Goal: Task Accomplishment & Management: Use online tool/utility

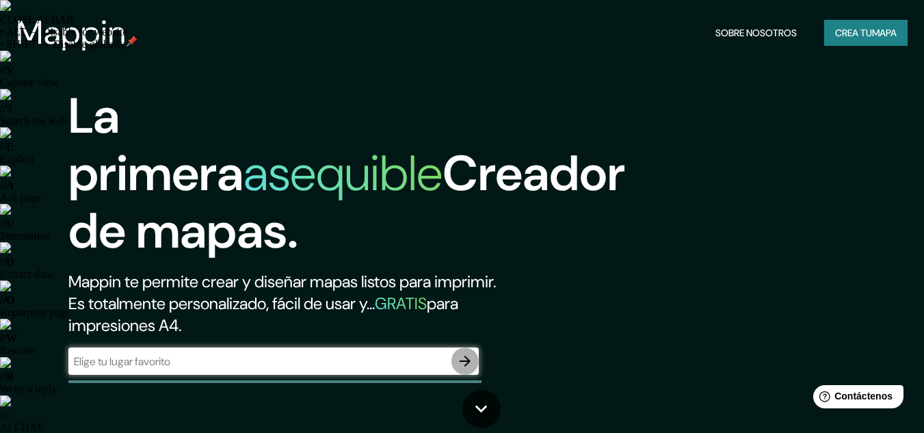
click at [460, 363] on icon "button" at bounding box center [465, 361] width 16 height 16
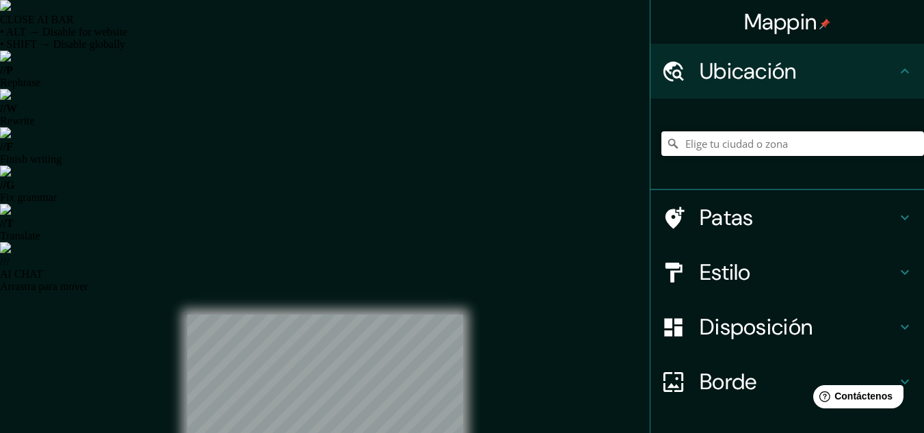
click at [713, 146] on input "Elige tu ciudad o zona" at bounding box center [792, 143] width 263 height 25
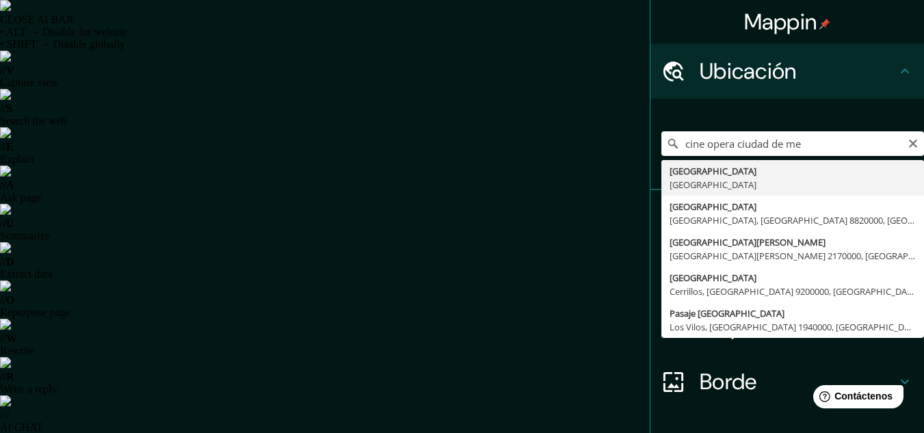
type input "[GEOGRAPHIC_DATA], [GEOGRAPHIC_DATA]"
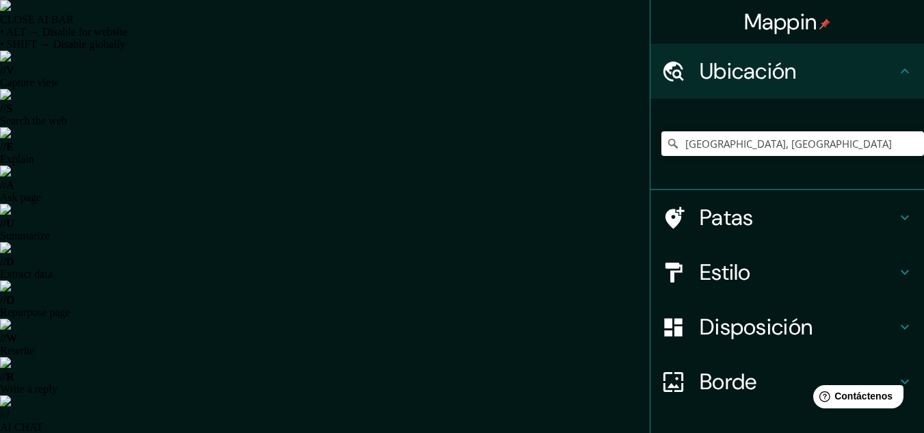
click at [709, 280] on font "Estilo" at bounding box center [725, 272] width 51 height 29
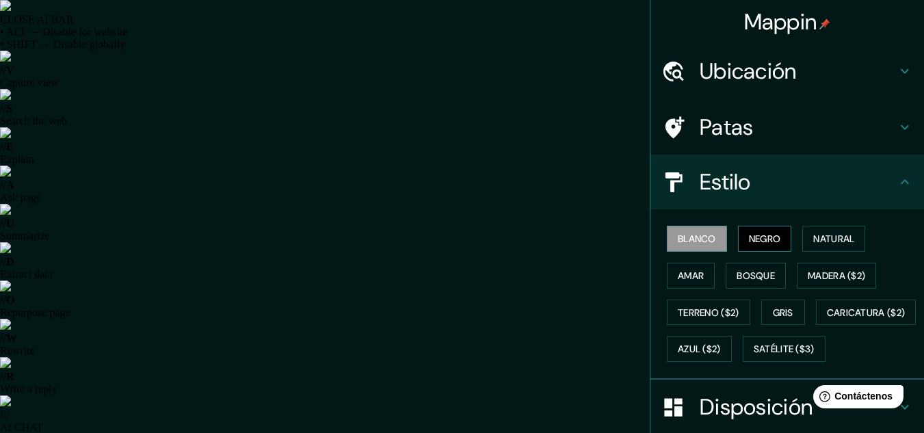
click at [752, 241] on font "Negro" at bounding box center [765, 239] width 32 height 12
click at [744, 116] on h4 "Patas" at bounding box center [798, 127] width 197 height 27
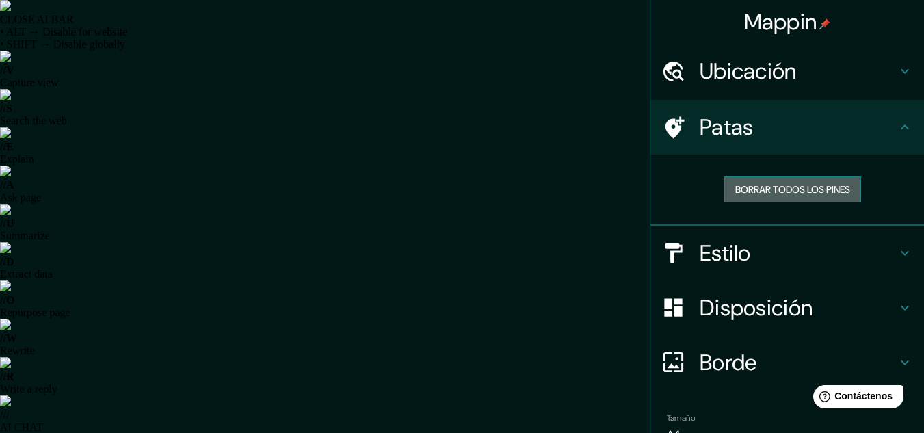
click at [756, 194] on font "Borrar todos los pines" at bounding box center [792, 189] width 115 height 12
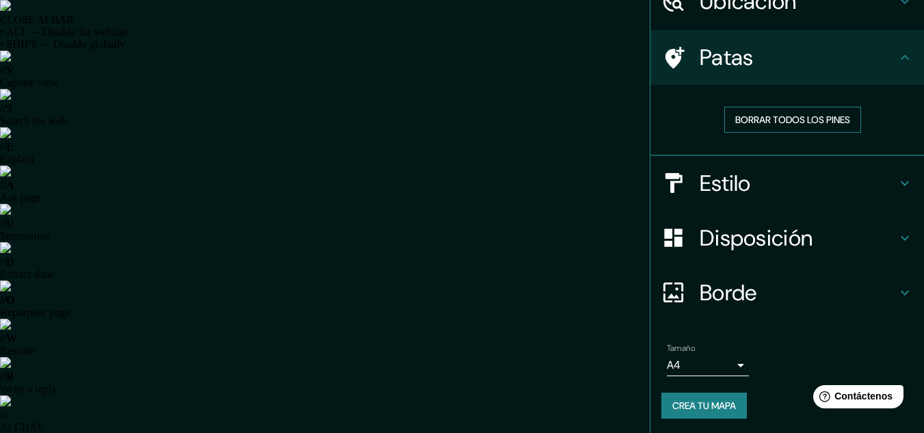
scroll to position [71, 0]
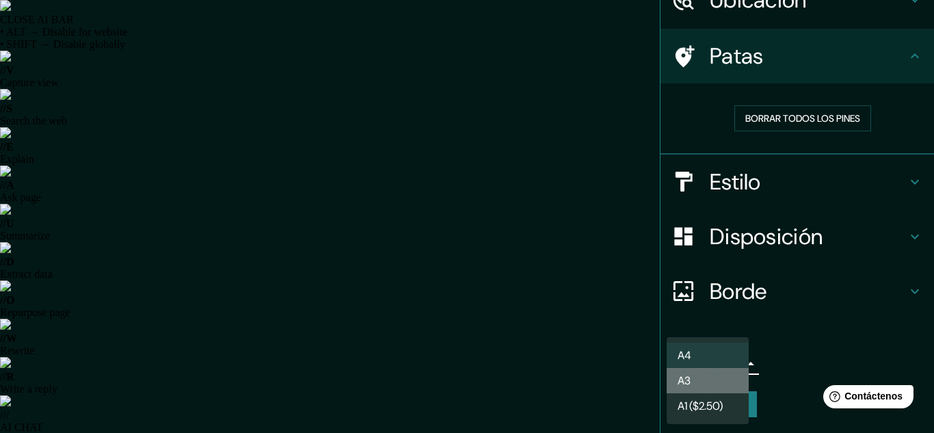
click at [725, 379] on li "A3" at bounding box center [708, 380] width 82 height 25
click at [726, 344] on li "A4" at bounding box center [708, 355] width 82 height 25
type input "single"
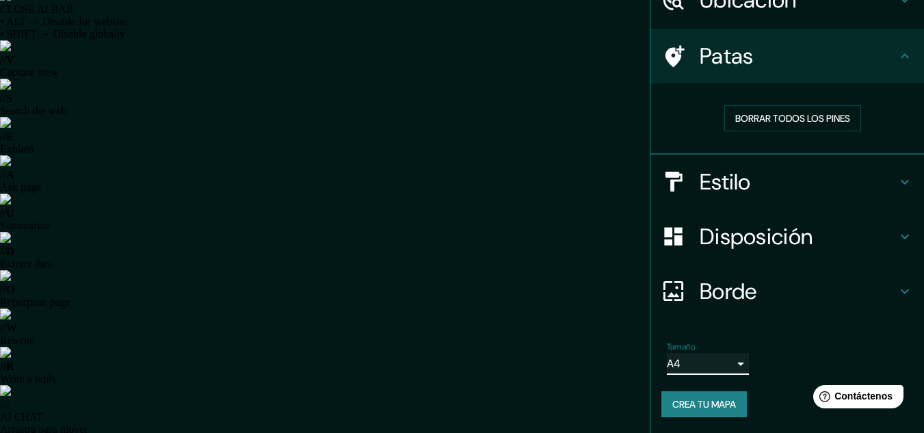
scroll to position [0, 0]
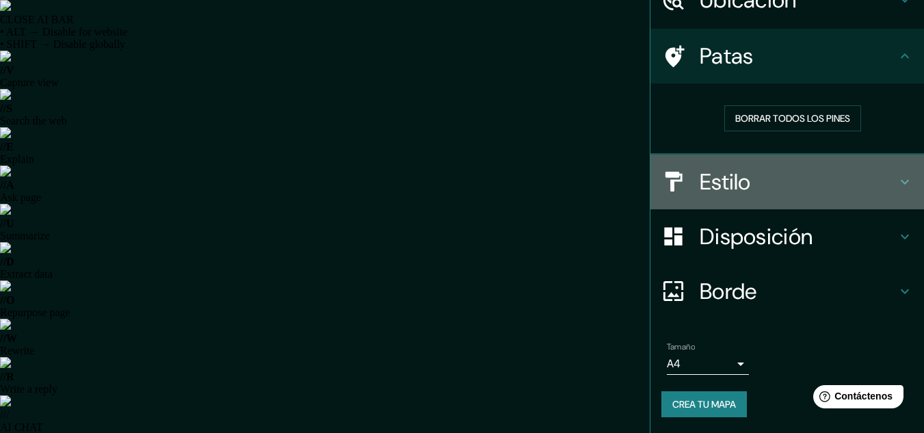
click at [835, 189] on h4 "Estilo" at bounding box center [798, 181] width 197 height 27
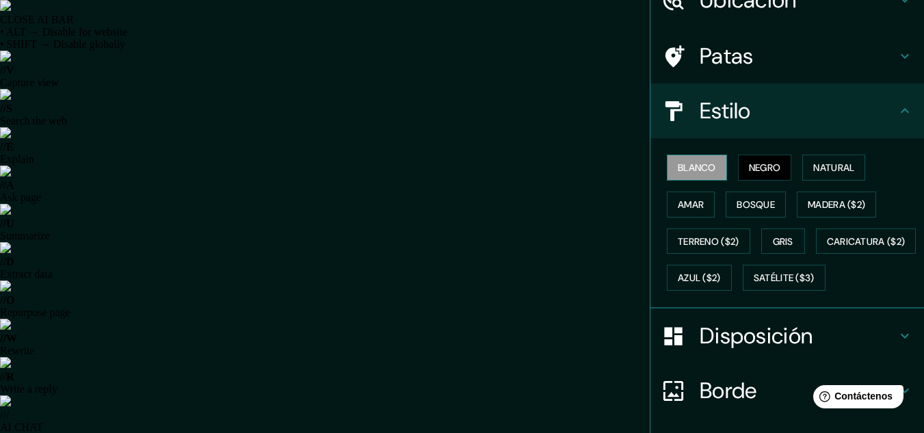
click at [697, 164] on font "Blanco" at bounding box center [697, 167] width 38 height 12
click at [817, 166] on font "Natural" at bounding box center [833, 167] width 41 height 12
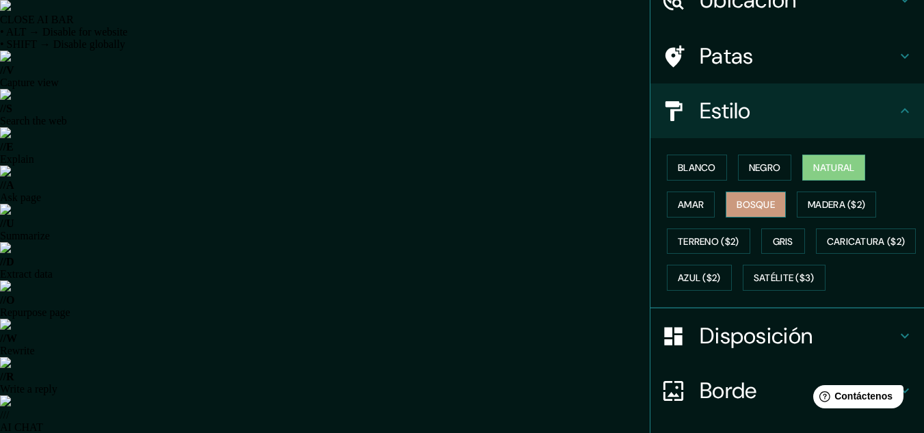
click at [764, 207] on font "Bosque" at bounding box center [756, 204] width 38 height 12
click at [678, 206] on font "Amar" at bounding box center [691, 204] width 26 height 12
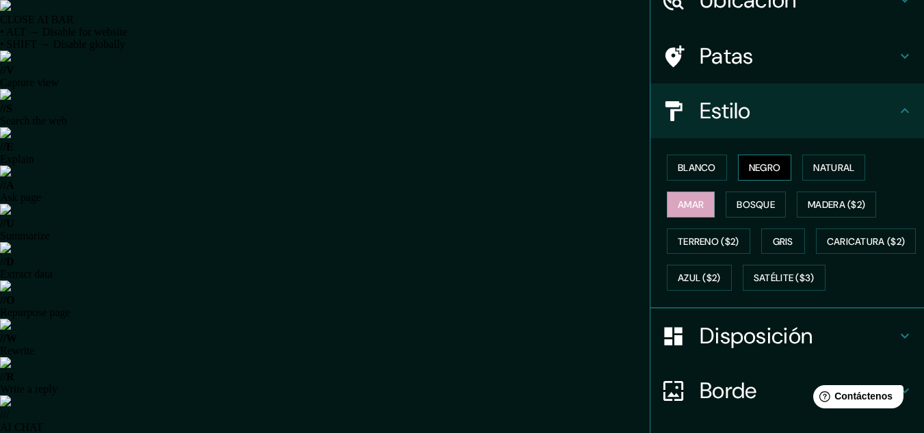
click at [758, 174] on font "Negro" at bounding box center [765, 168] width 32 height 18
click at [700, 350] on font "Disposición" at bounding box center [756, 335] width 113 height 29
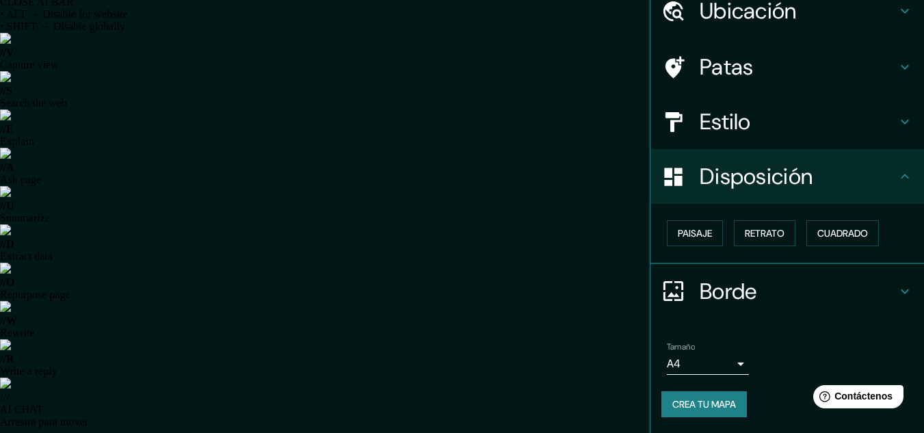
scroll to position [23, 0]
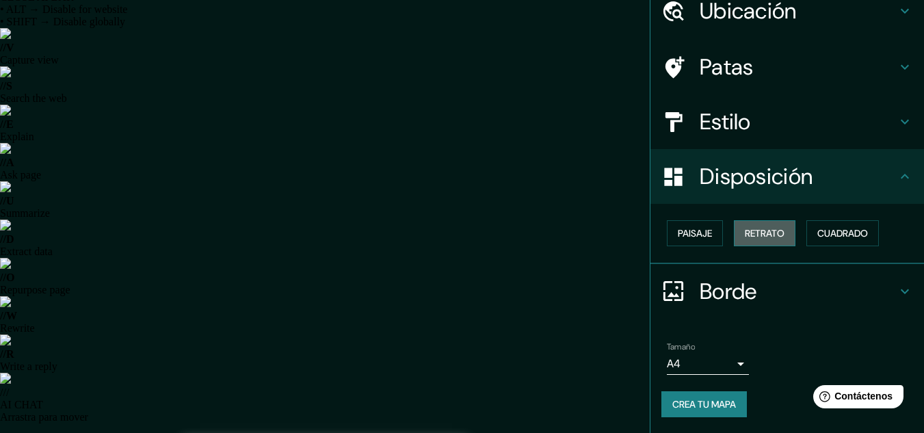
click at [761, 222] on button "Retrato" at bounding box center [765, 233] width 62 height 26
click at [817, 230] on font "Cuadrado" at bounding box center [842, 233] width 51 height 12
click at [678, 225] on font "Paisaje" at bounding box center [695, 233] width 34 height 18
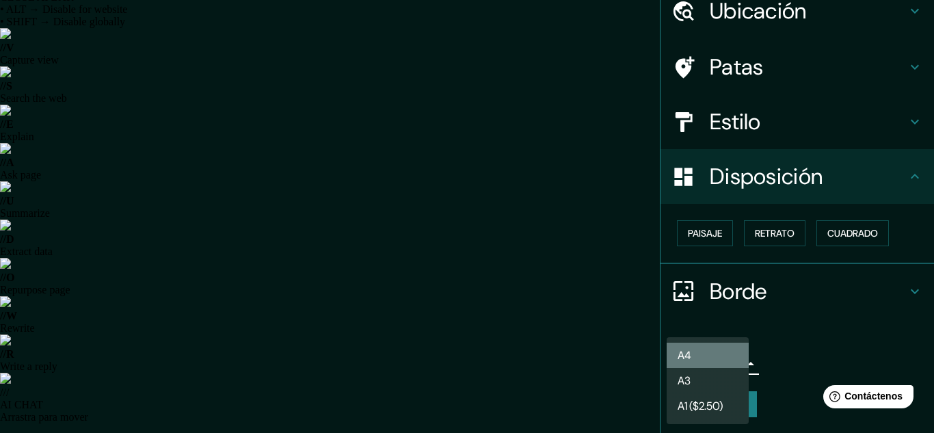
click at [687, 361] on font "A4" at bounding box center [685, 355] width 14 height 14
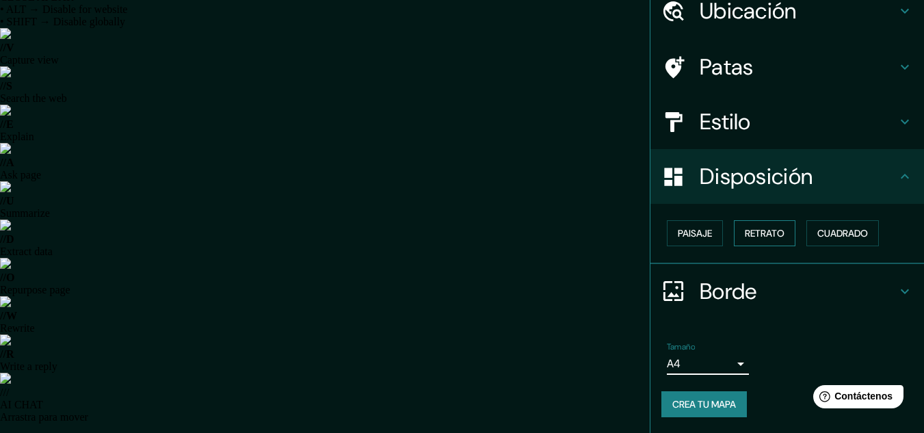
click at [767, 228] on font "Retrato" at bounding box center [765, 233] width 40 height 12
click at [834, 237] on font "Cuadrado" at bounding box center [842, 233] width 51 height 12
click at [748, 233] on font "Retrato" at bounding box center [765, 233] width 40 height 12
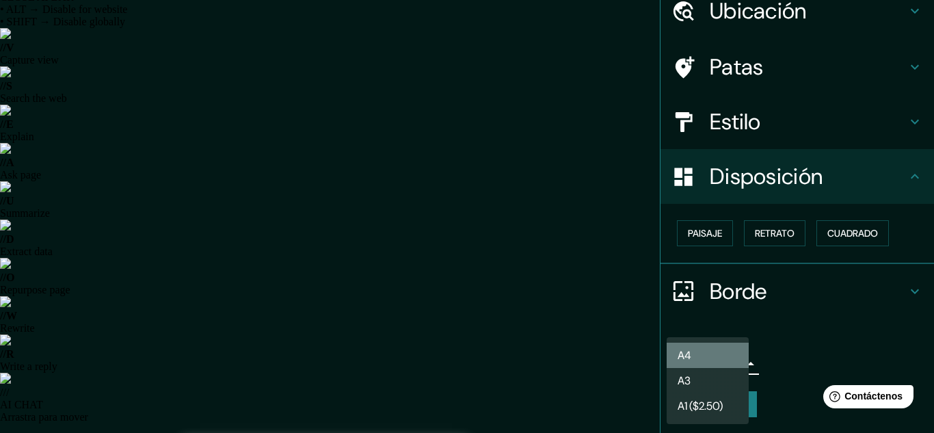
click at [680, 356] on font "A4" at bounding box center [685, 355] width 14 height 14
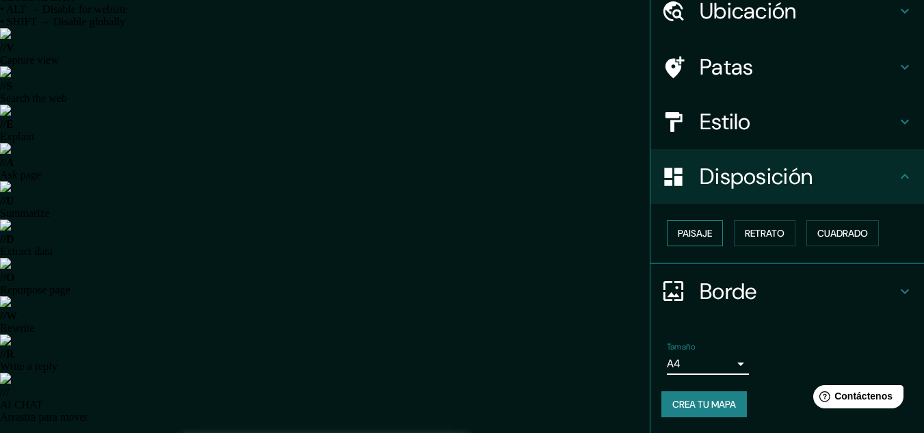
click at [686, 234] on font "Paisaje" at bounding box center [695, 233] width 34 height 12
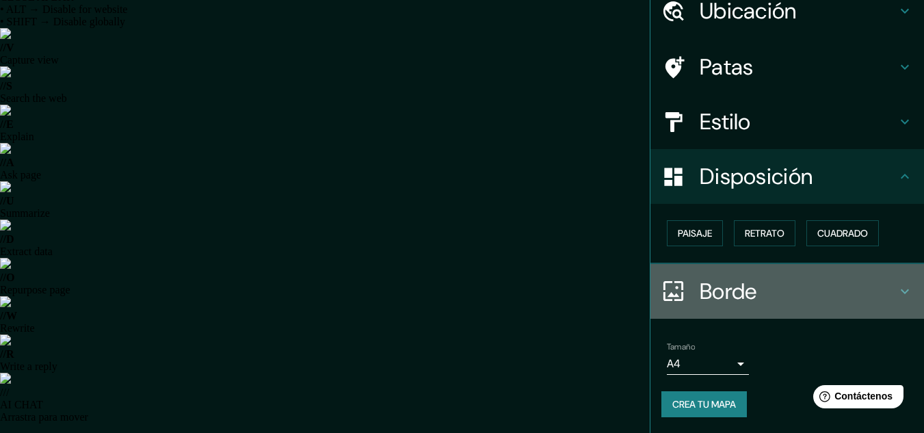
click at [686, 297] on div at bounding box center [680, 291] width 38 height 24
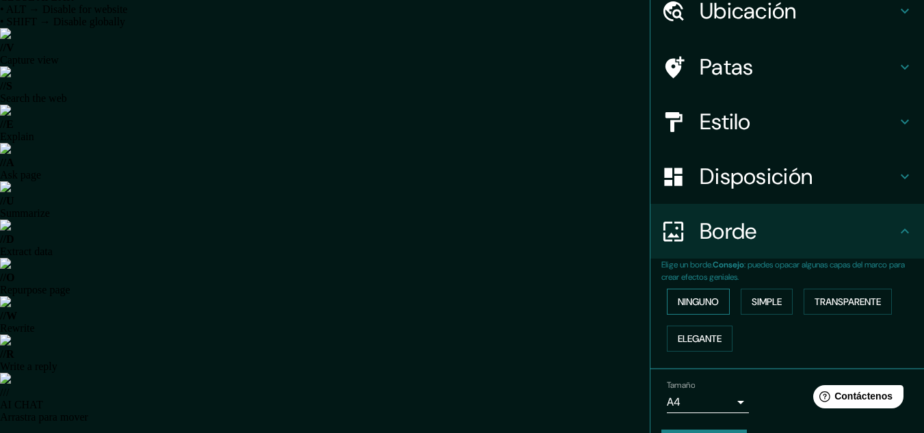
click at [681, 303] on font "Ninguno" at bounding box center [698, 301] width 41 height 12
click at [755, 299] on font "Simple" at bounding box center [767, 301] width 30 height 12
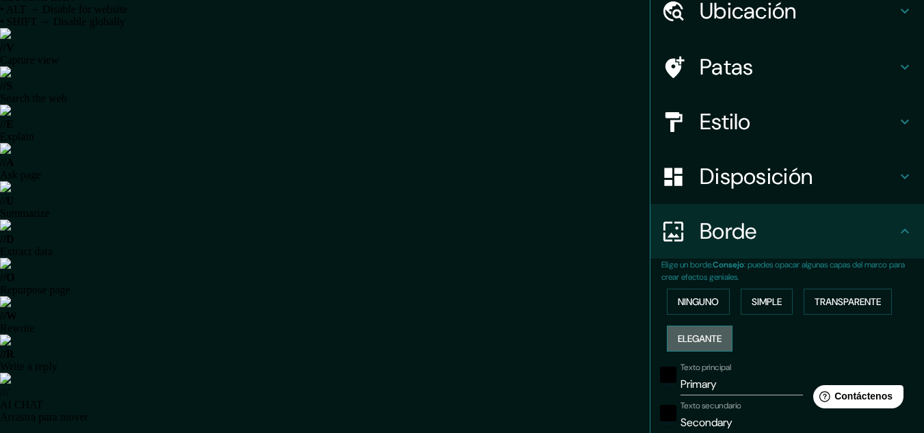
click at [695, 334] on font "Elegante" at bounding box center [700, 338] width 44 height 12
click at [836, 294] on font "Transparente" at bounding box center [848, 302] width 66 height 18
click at [691, 297] on font "Ninguno" at bounding box center [698, 301] width 41 height 12
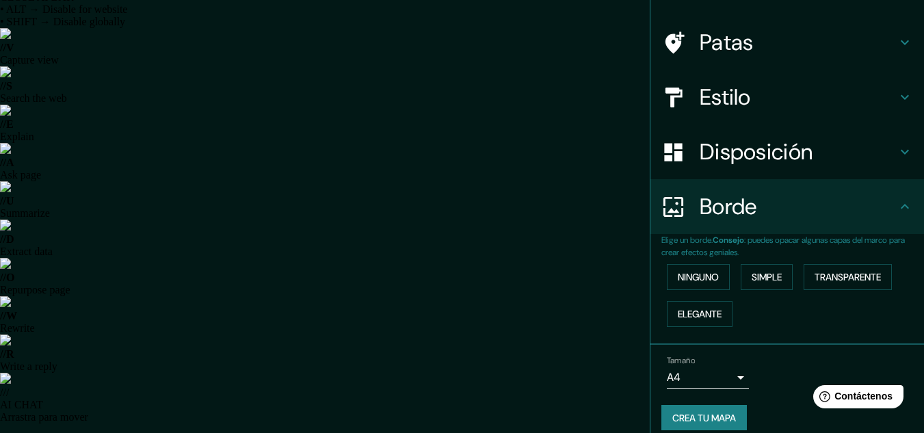
scroll to position [98, 0]
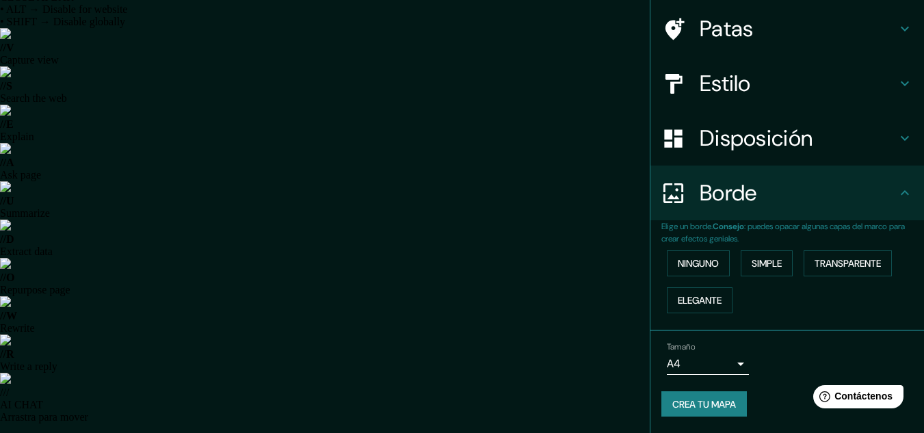
click at [689, 400] on font "Crea tu mapa" at bounding box center [704, 404] width 64 height 12
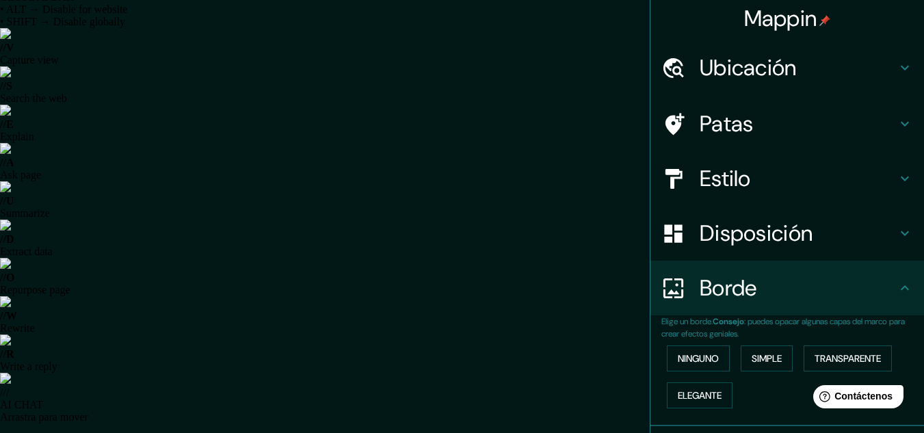
scroll to position [0, 0]
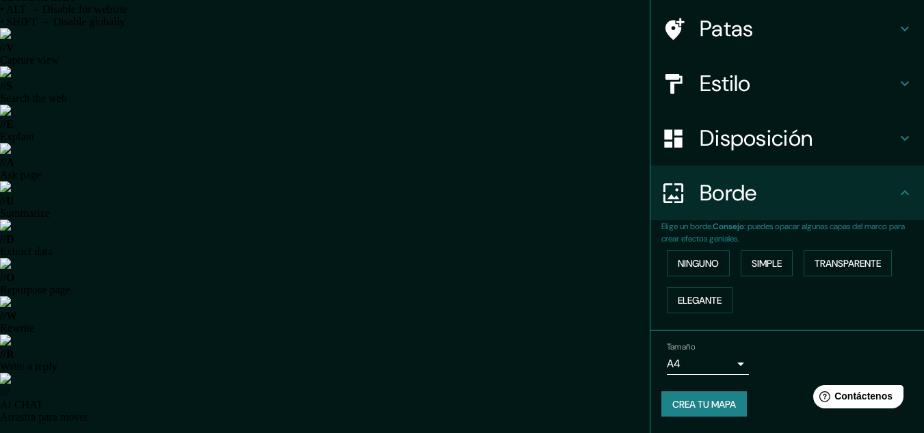
click at [741, 143] on font "Disposición" at bounding box center [756, 138] width 113 height 29
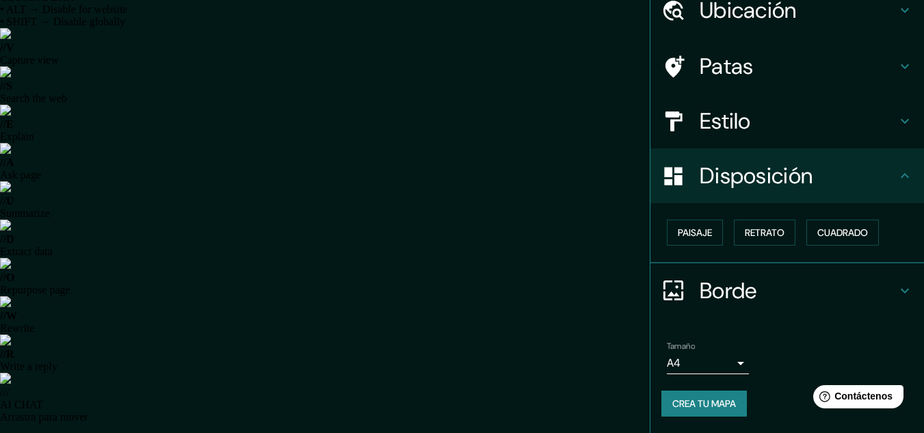
scroll to position [60, 0]
click at [718, 399] on font "Crea tu mapa" at bounding box center [704, 404] width 64 height 12
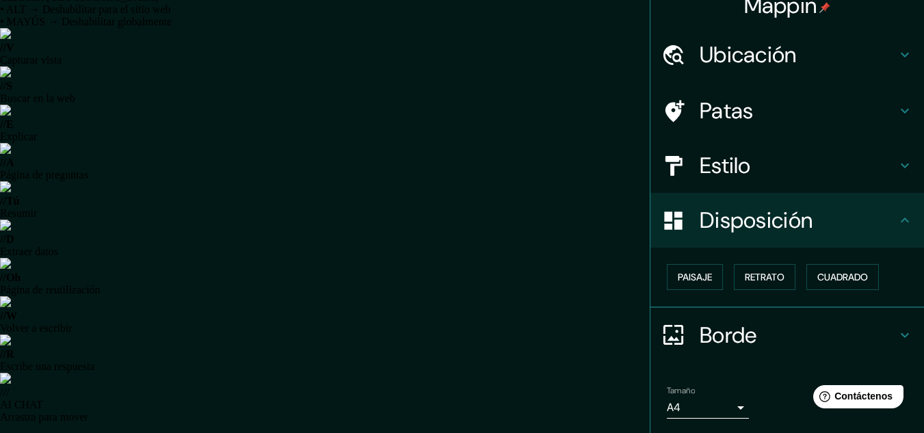
scroll to position [0, 0]
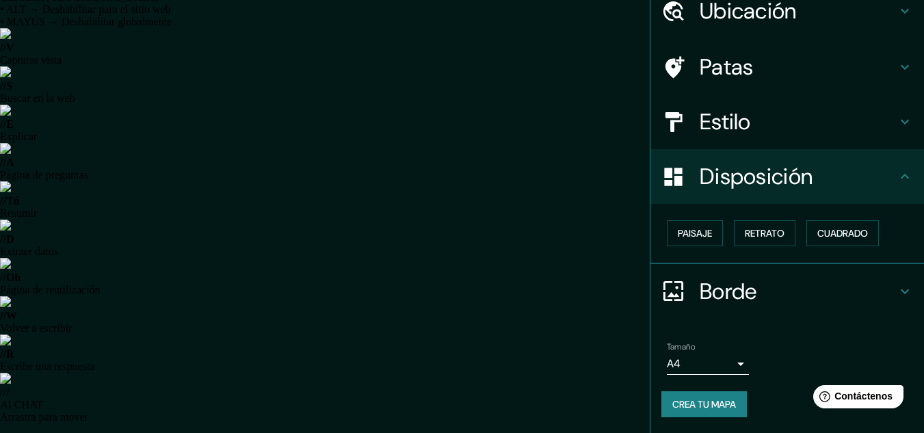
click at [754, 117] on h4 "Estilo" at bounding box center [798, 121] width 197 height 27
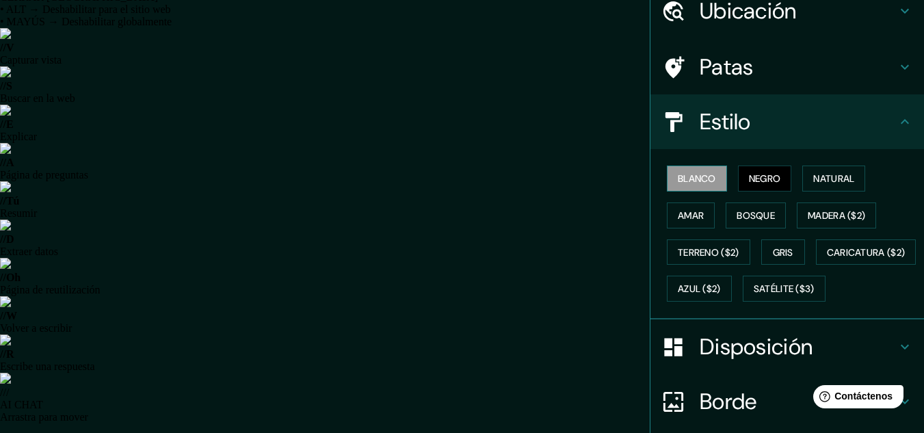
click at [678, 180] on font "Blanco" at bounding box center [697, 178] width 38 height 12
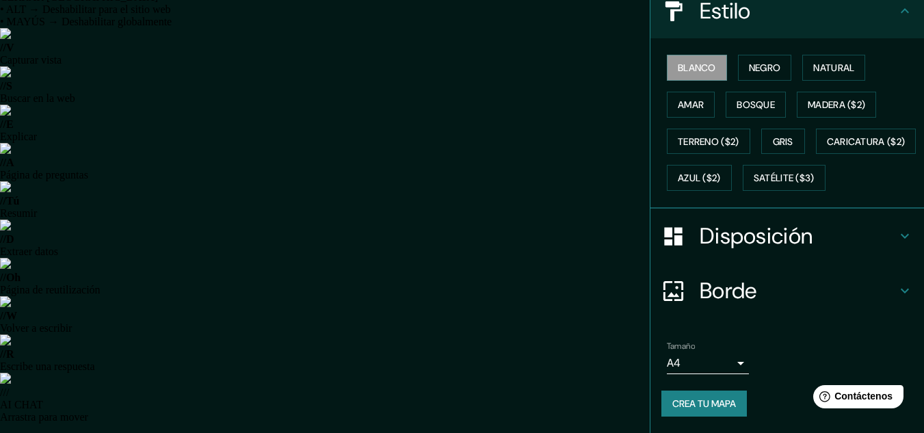
scroll to position [207, 0]
click at [687, 409] on font "Crea tu mapa" at bounding box center [704, 403] width 64 height 12
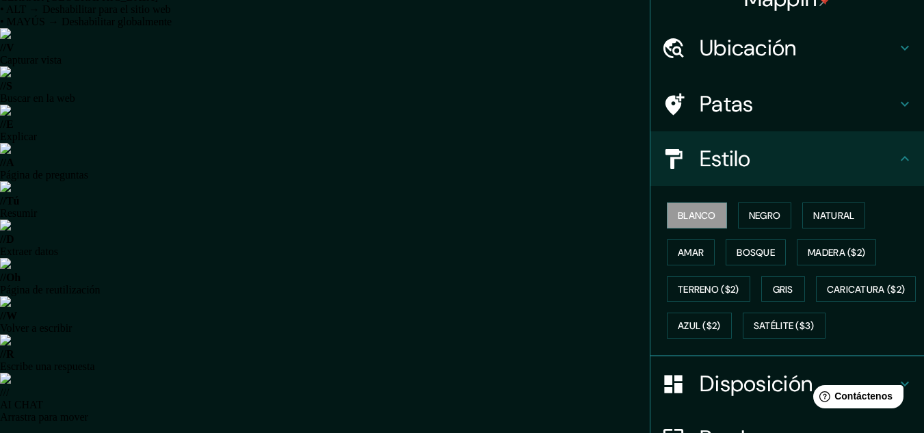
scroll to position [2, 0]
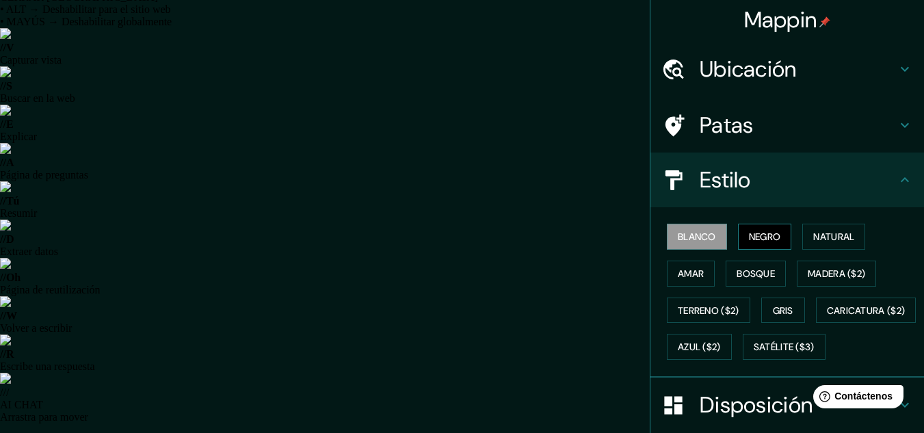
click at [750, 235] on font "Negro" at bounding box center [765, 236] width 32 height 12
click at [815, 235] on font "Natural" at bounding box center [833, 236] width 41 height 12
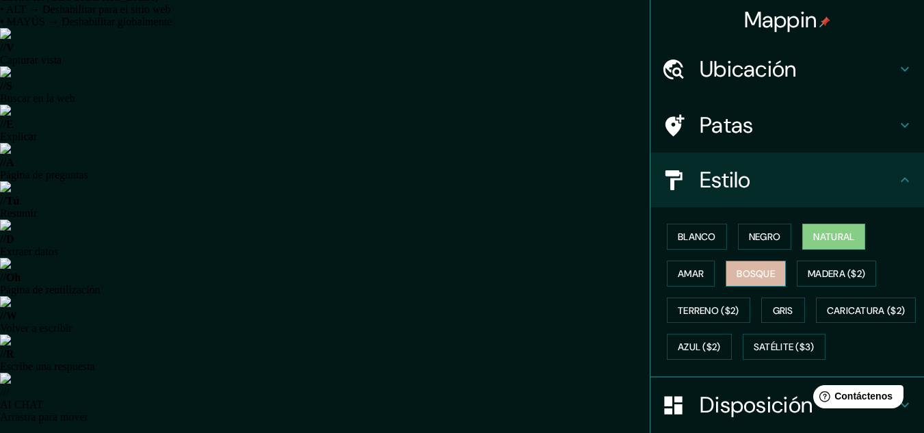
click at [742, 275] on font "Bosque" at bounding box center [756, 273] width 38 height 12
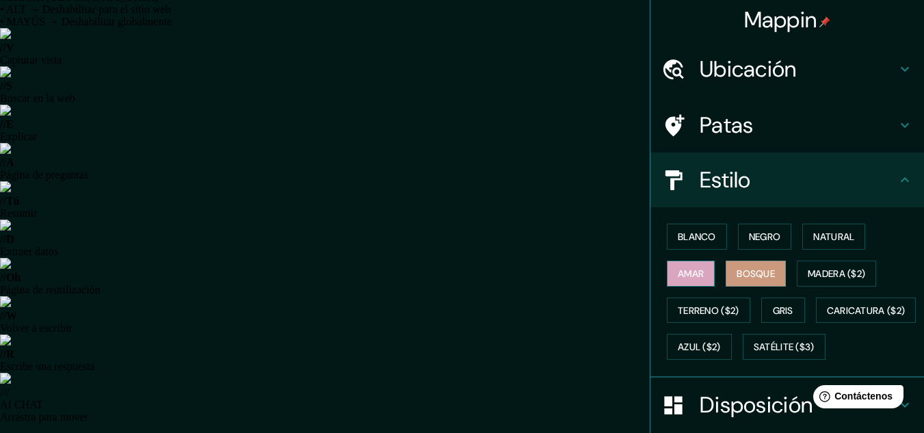
click at [681, 274] on font "Amar" at bounding box center [691, 273] width 26 height 12
click at [812, 224] on button "Natural" at bounding box center [833, 237] width 63 height 26
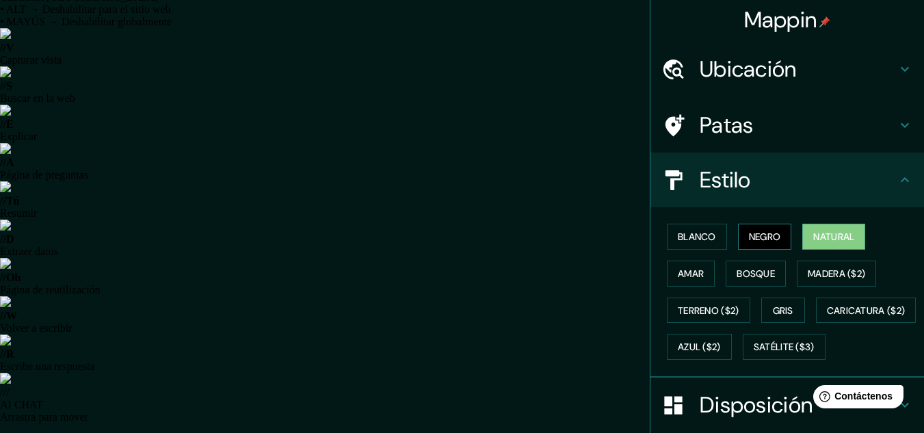
click at [738, 228] on button "Negro" at bounding box center [765, 237] width 54 height 26
click at [696, 234] on font "Blanco" at bounding box center [697, 236] width 38 height 12
click at [760, 235] on font "Negro" at bounding box center [765, 236] width 32 height 12
click at [776, 313] on font "Gris" at bounding box center [783, 310] width 21 height 12
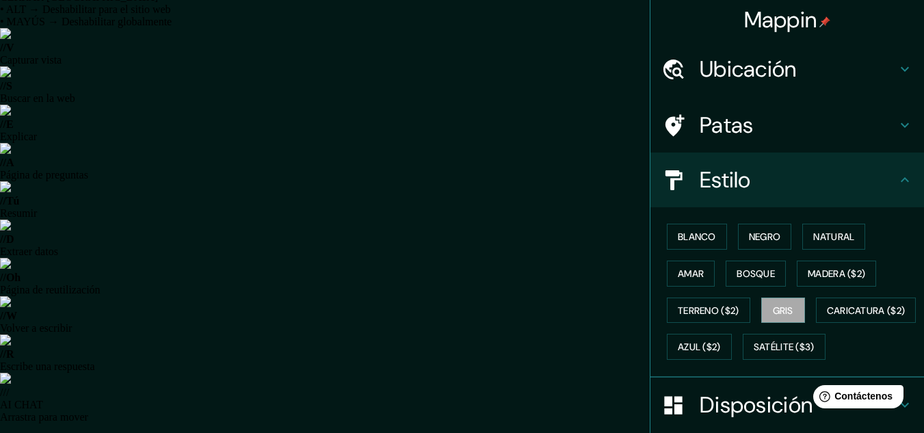
click at [700, 235] on font "Blanco" at bounding box center [697, 236] width 38 height 12
click at [738, 228] on button "Negro" at bounding box center [765, 237] width 54 height 26
click at [773, 312] on font "Gris" at bounding box center [783, 310] width 21 height 12
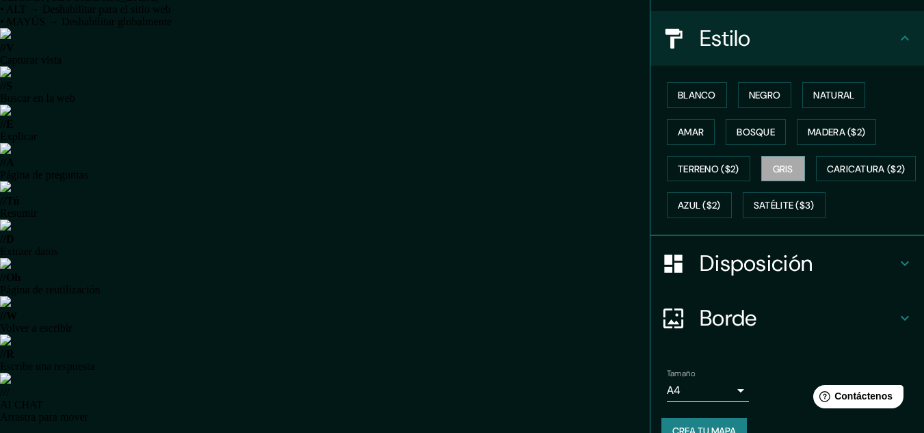
scroll to position [70, 0]
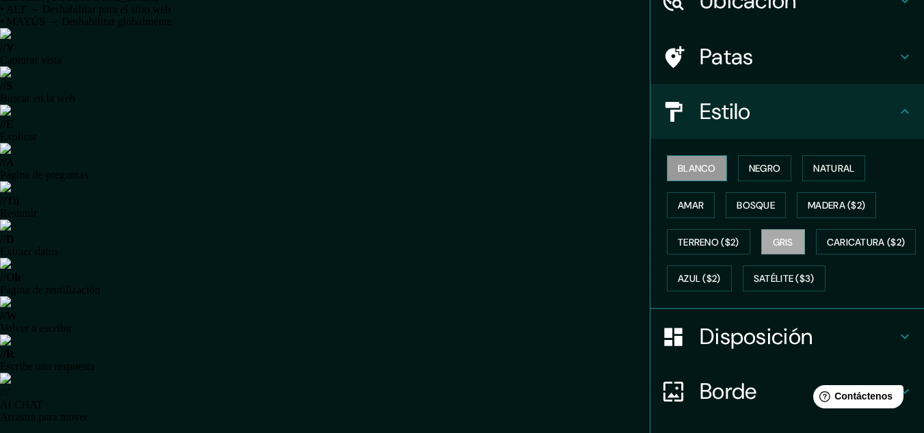
click at [693, 168] on font "Blanco" at bounding box center [697, 168] width 38 height 12
click at [757, 159] on button "Negro" at bounding box center [765, 168] width 54 height 26
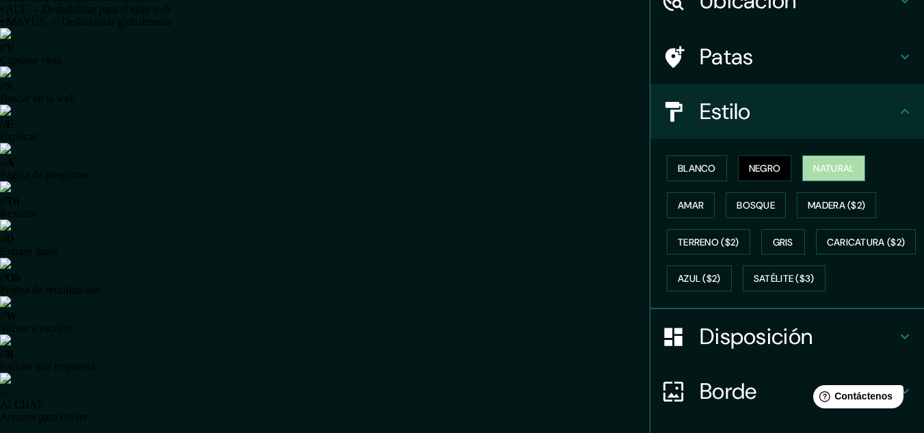
click at [804, 168] on button "Natural" at bounding box center [833, 168] width 63 height 26
click at [763, 171] on font "Negro" at bounding box center [765, 168] width 32 height 12
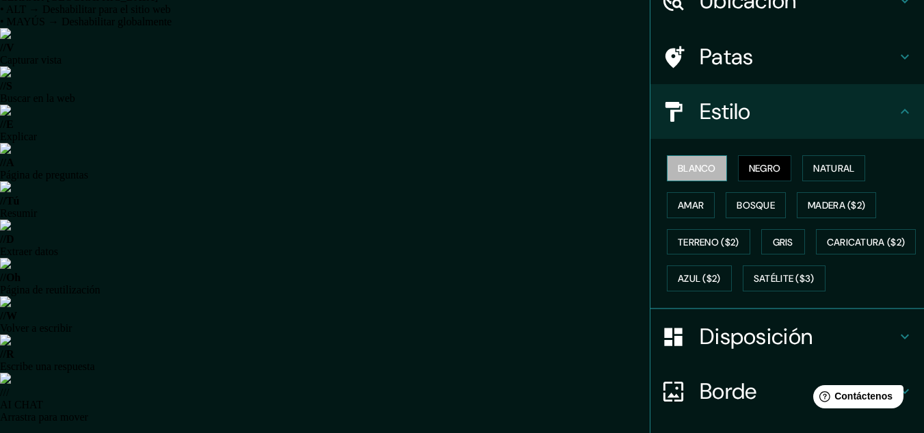
click at [687, 169] on font "Blanco" at bounding box center [697, 168] width 38 height 12
click at [773, 243] on font "Gris" at bounding box center [783, 242] width 21 height 12
